Goal: Task Accomplishment & Management: Complete application form

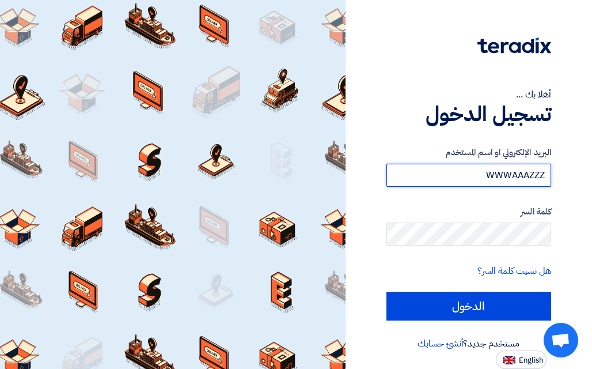
click at [448, 177] on input "WWWAAAZZZ" at bounding box center [469, 175] width 165 height 23
type input "W"
type input "[EMAIL_ADDRESS][DOMAIN_NAME]"
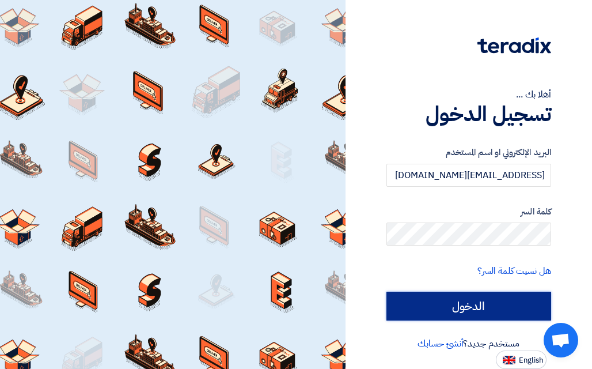
click at [467, 308] on input "الدخول" at bounding box center [469, 306] width 165 height 29
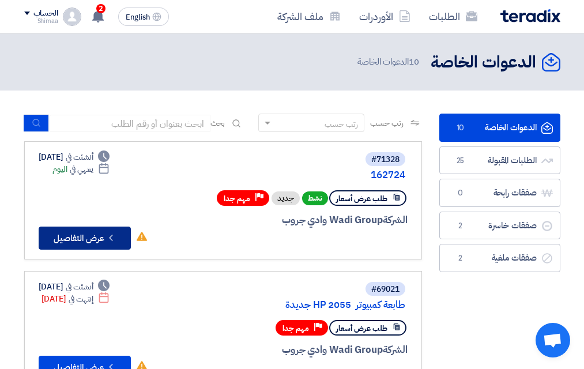
click at [103, 236] on button "Check details عرض التفاصيل" at bounding box center [85, 237] width 92 height 23
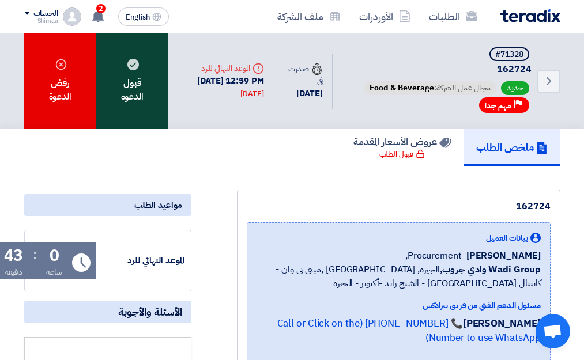
click at [149, 99] on div "قبول الدعوه" at bounding box center [131, 81] width 71 height 96
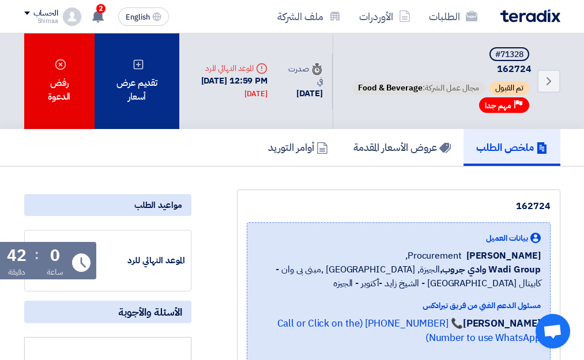
click at [154, 104] on div "تقديم عرض أسعار" at bounding box center [137, 81] width 85 height 96
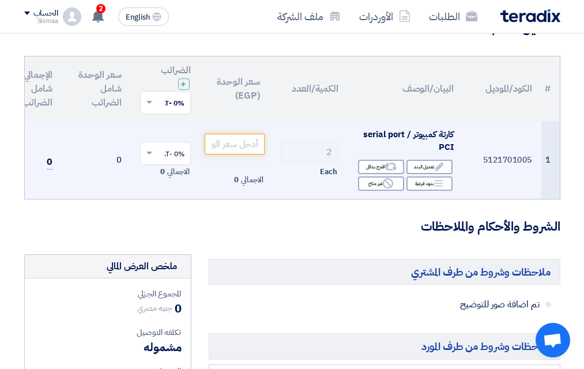
scroll to position [115, 0]
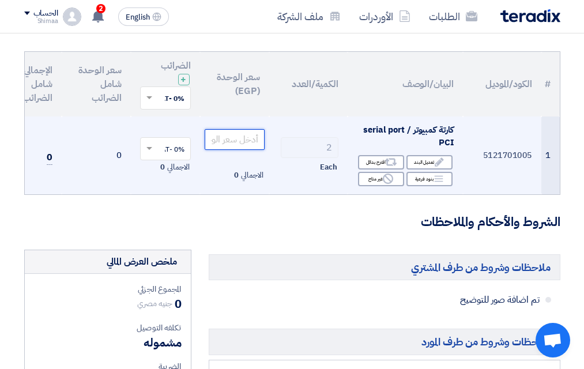
click at [248, 139] on input "number" at bounding box center [235, 139] width 60 height 21
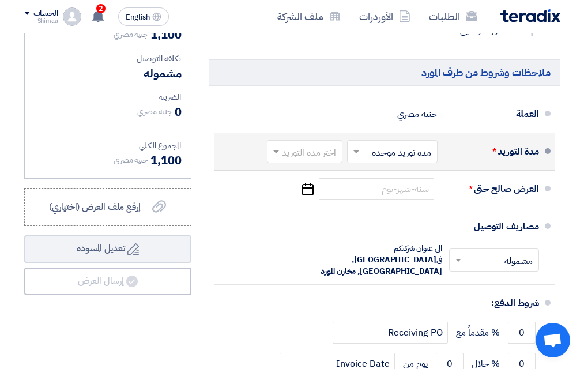
scroll to position [403, 0]
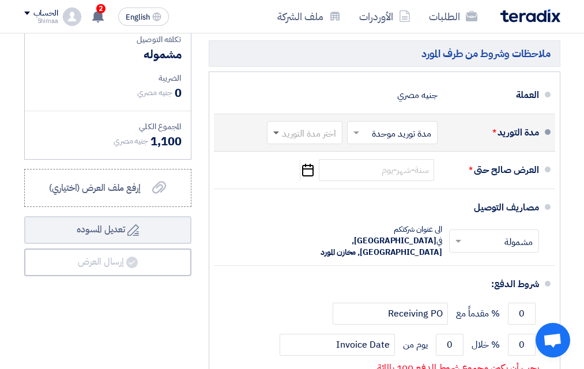
type input "550"
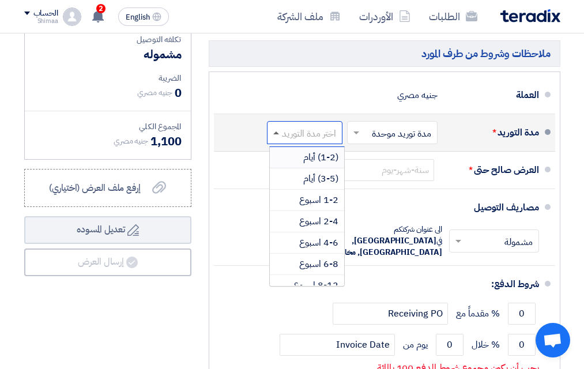
click at [278, 134] on span at bounding box center [276, 132] width 6 height 3
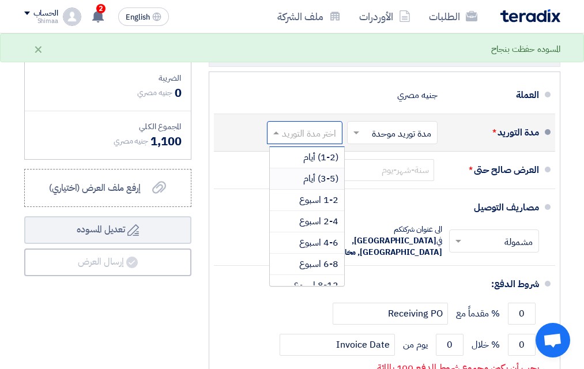
click at [324, 184] on span "(3-5) أيام" at bounding box center [320, 179] width 35 height 14
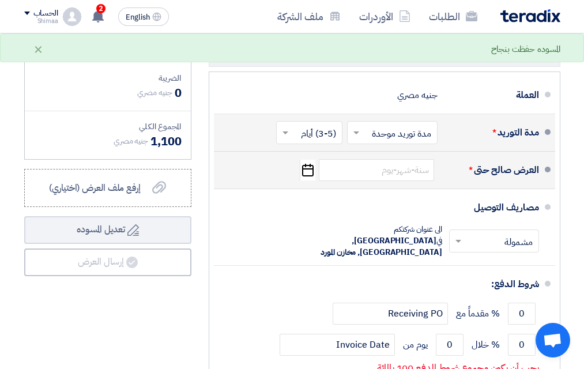
click at [308, 180] on icon "Pick a date" at bounding box center [308, 170] width 16 height 21
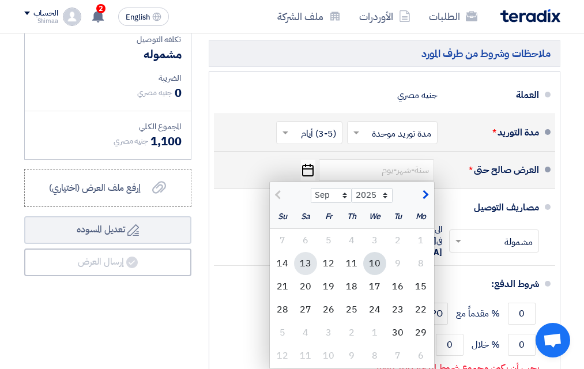
click at [312, 273] on div "13" at bounding box center [305, 263] width 23 height 23
type input "[DATE]"
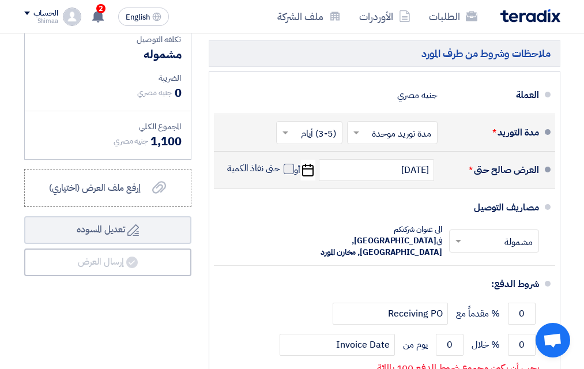
click at [288, 174] on span at bounding box center [289, 169] width 10 height 10
click at [280, 177] on input "حتى نفاذ الكمية" at bounding box center [252, 174] width 55 height 22
checkbox input "true"
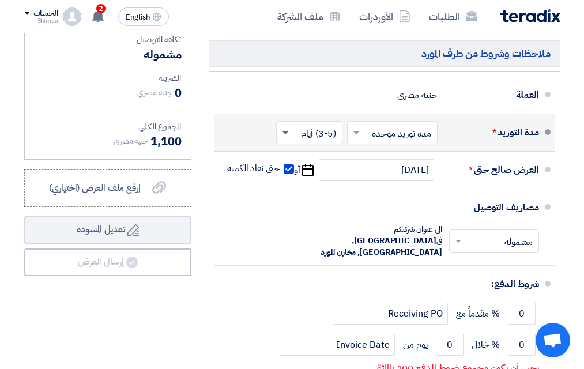
click at [285, 138] on span at bounding box center [284, 133] width 14 height 12
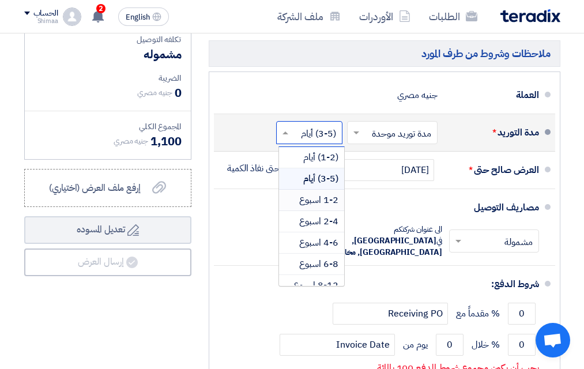
click at [310, 207] on span "1-2 اسبوع" at bounding box center [318, 200] width 39 height 14
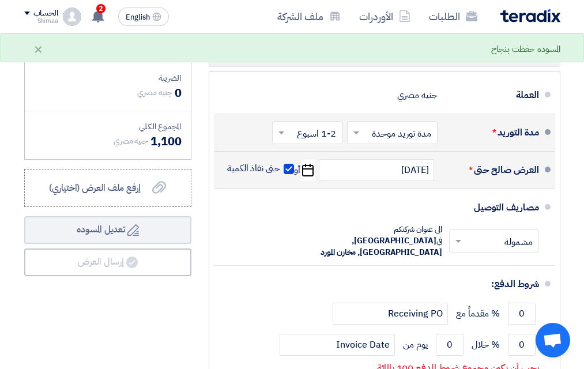
click at [308, 180] on icon "Pick a date" at bounding box center [308, 170] width 16 height 21
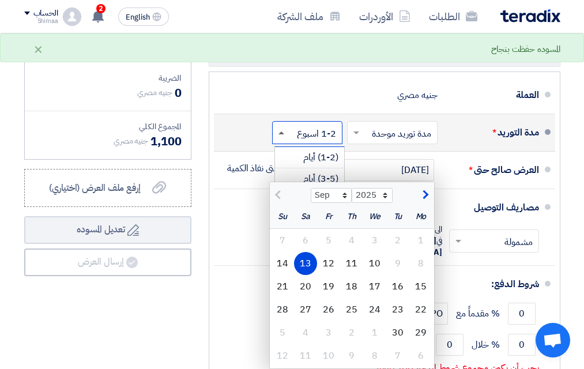
click at [278, 134] on span at bounding box center [281, 132] width 6 height 3
click at [325, 181] on span "(3-5) أيام" at bounding box center [320, 179] width 35 height 14
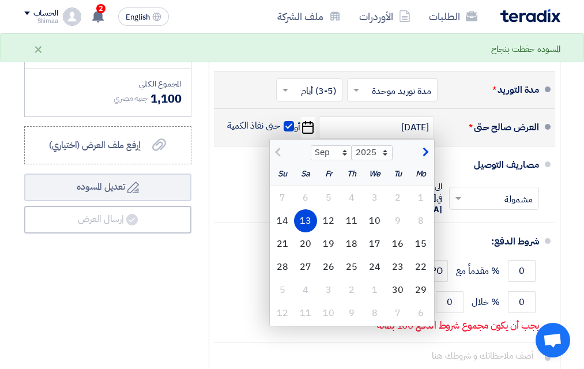
scroll to position [461, 0]
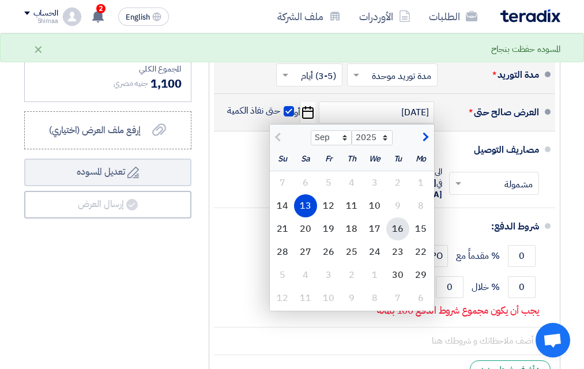
click at [401, 238] on div "16" at bounding box center [397, 228] width 23 height 23
type input "[DATE]"
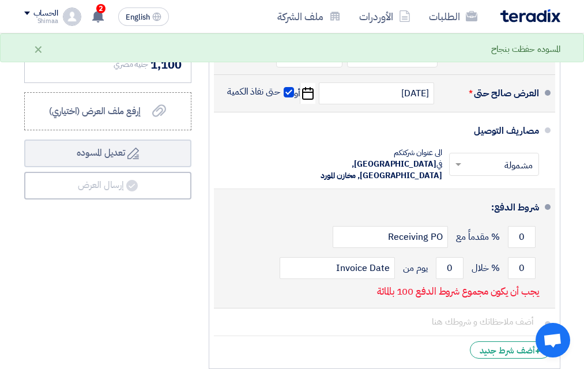
scroll to position [519, 0]
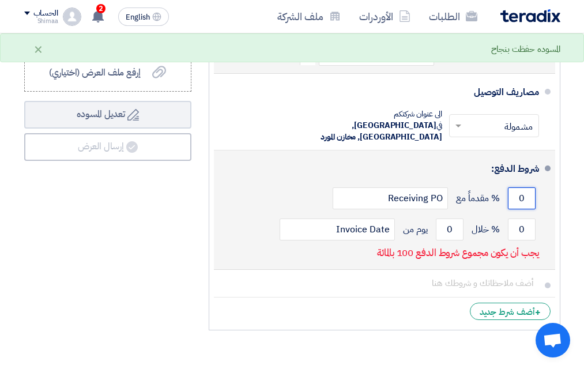
click at [513, 197] on input "0" at bounding box center [522, 198] width 28 height 22
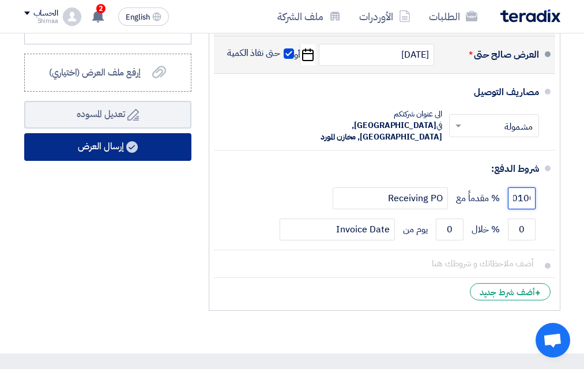
type input "0100"
click at [93, 160] on button "إرسال العرض" at bounding box center [107, 147] width 167 height 28
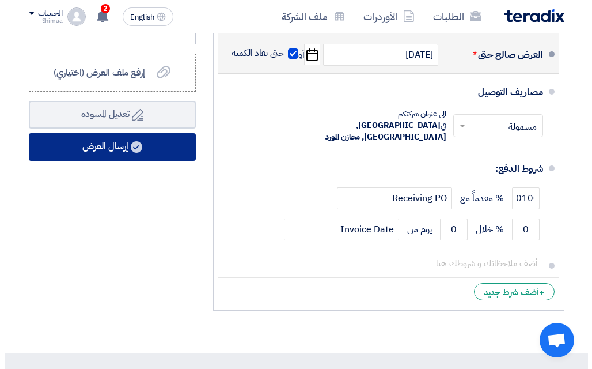
scroll to position [0, 0]
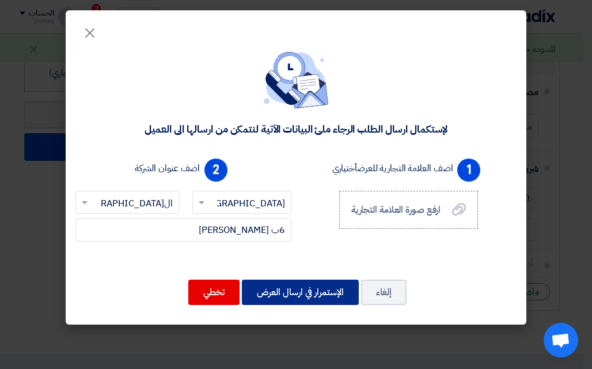
click at [305, 299] on button "الإستمرار في ارسال العرض" at bounding box center [300, 291] width 117 height 25
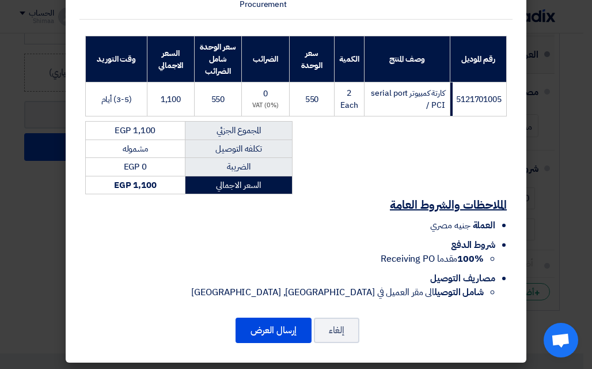
scroll to position [163, 0]
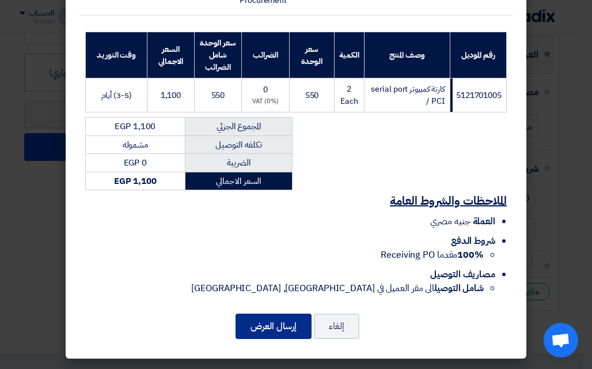
click at [294, 326] on button "إرسال العرض" at bounding box center [274, 325] width 76 height 25
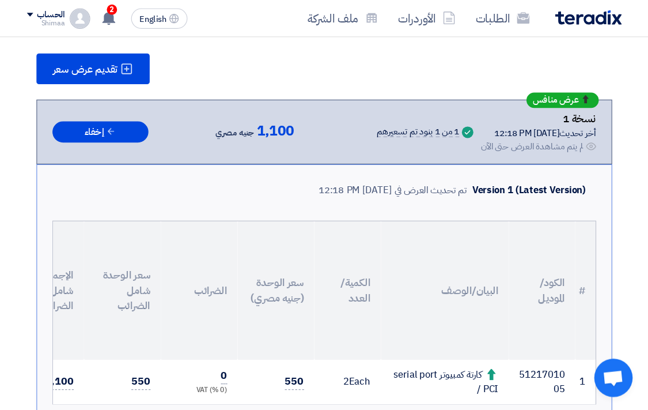
scroll to position [164, 0]
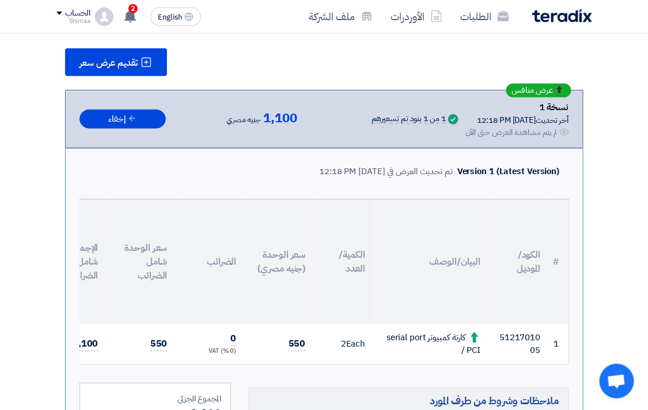
click at [360, 100] on div "عرض منافس نسخة 1 أخر تحديث [DATE] 12:18 PM Offer is Seen لم يتم مشاهدة العرض حت…" at bounding box center [325, 119] width 490 height 39
